Goal: Task Accomplishment & Management: Find specific page/section

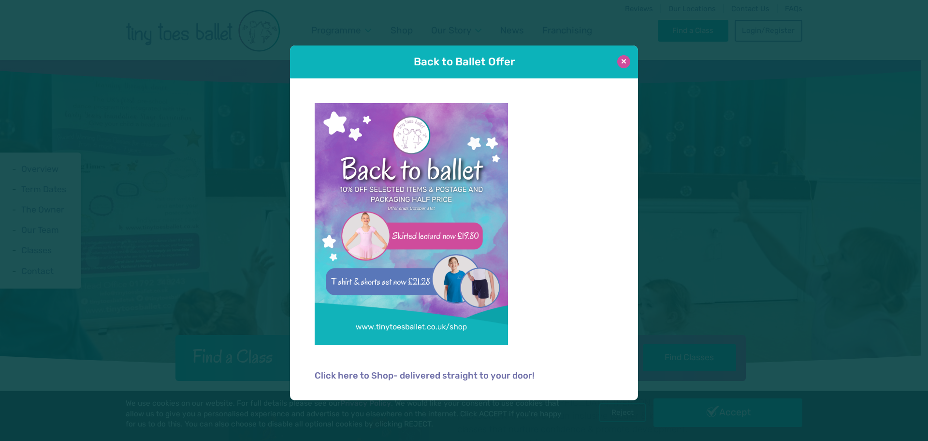
click at [623, 63] on button at bounding box center [624, 61] width 13 height 13
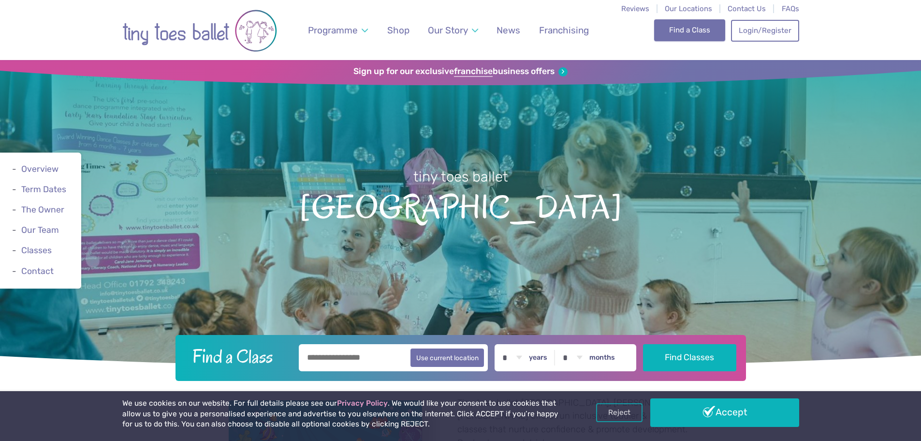
click at [689, 38] on link "Find a Class" at bounding box center [689, 29] width 71 height 21
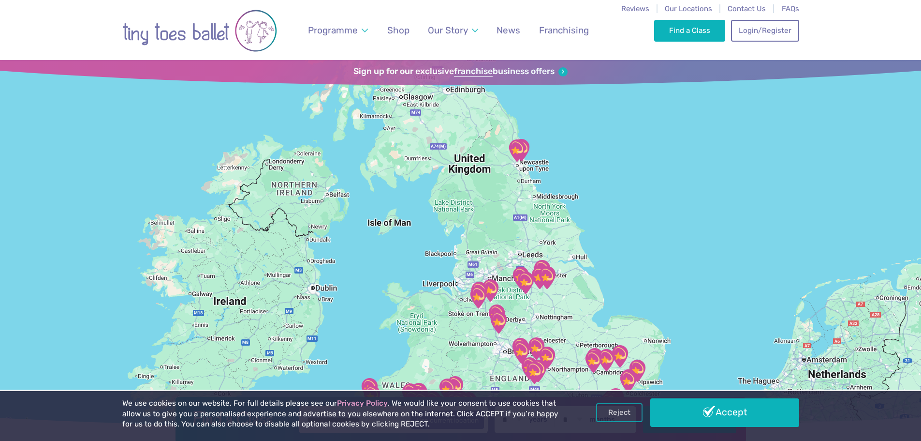
drag, startPoint x: 528, startPoint y: 105, endPoint x: 515, endPoint y: 177, distance: 72.3
click at [515, 177] on div at bounding box center [460, 244] width 921 height 368
click at [520, 147] on img "Sport@Gosforth" at bounding box center [517, 151] width 24 height 24
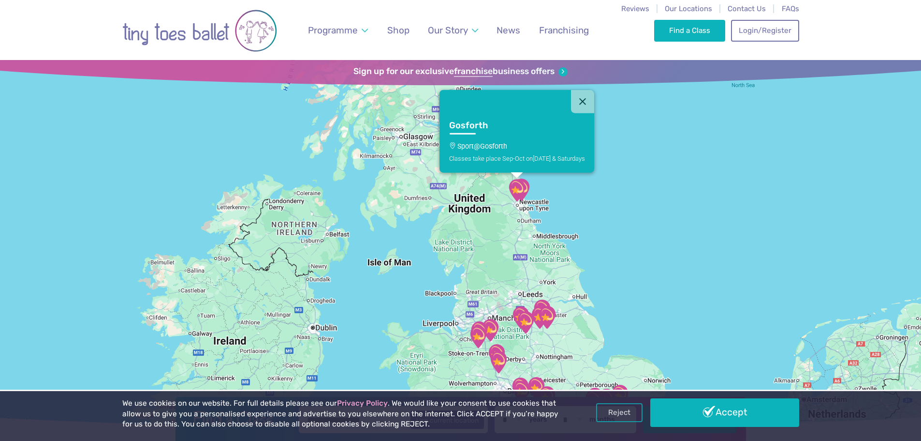
click at [525, 184] on img "Sport@Gosforth" at bounding box center [517, 190] width 24 height 24
click at [514, 189] on img "Sport@Gosforth" at bounding box center [517, 190] width 24 height 24
click at [526, 181] on img "Sport@Gosforth" at bounding box center [517, 190] width 24 height 24
click at [473, 127] on h3 "Gosforth" at bounding box center [508, 125] width 118 height 11
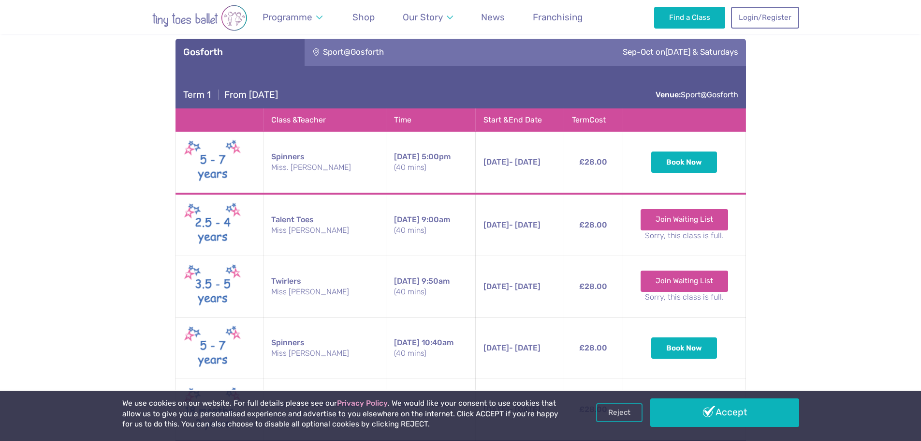
scroll to position [1460, 0]
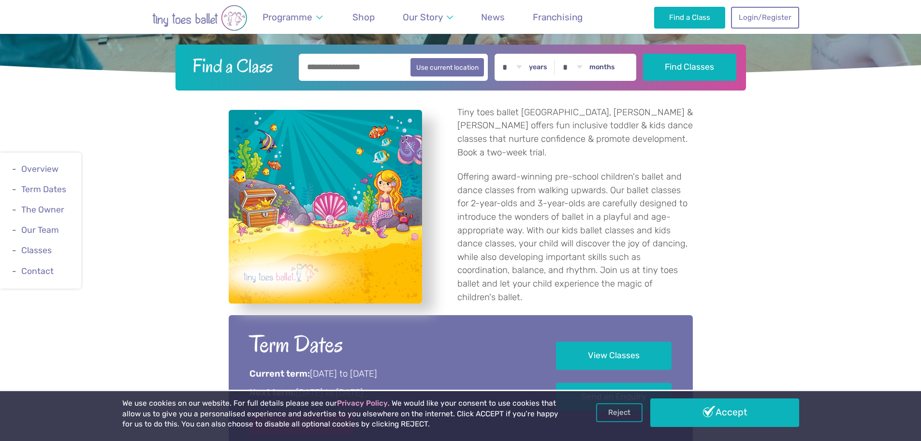
scroll to position [338, 0]
